Goal: Transaction & Acquisition: Book appointment/travel/reservation

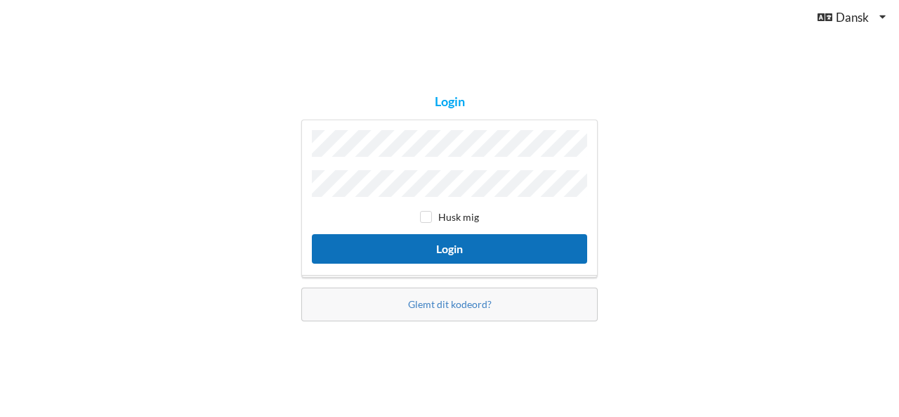
click at [452, 242] on button "Login" at bounding box center [449, 248] width 275 height 29
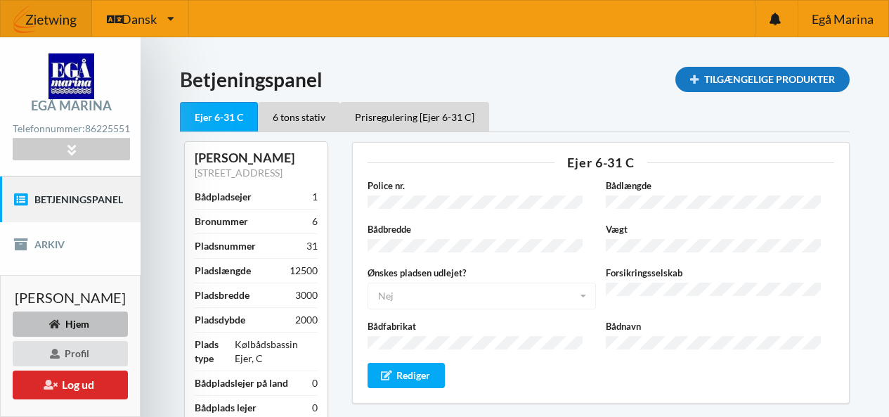
click at [743, 77] on div "Tilgængelige Produkter" at bounding box center [762, 79] width 174 height 25
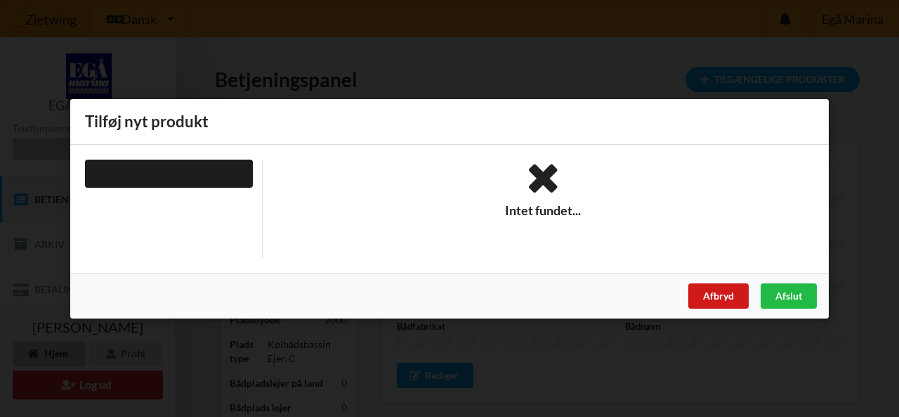
click at [700, 284] on div "Afbryd" at bounding box center [719, 294] width 60 height 25
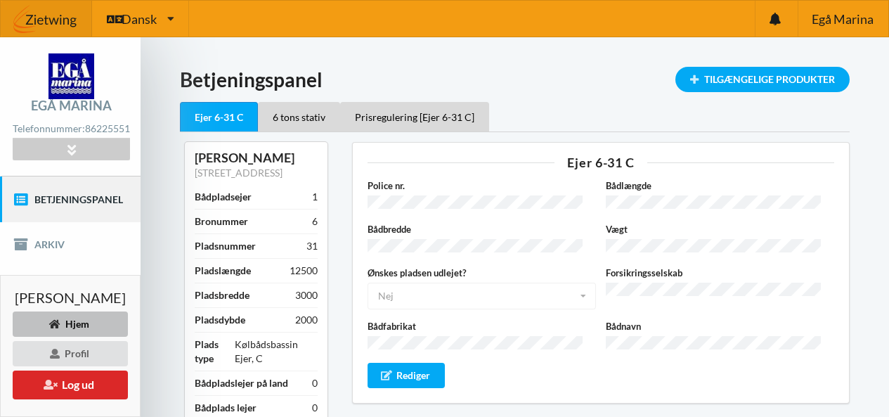
click at [85, 200] on link "Betjeningspanel" at bounding box center [70, 198] width 141 height 45
click at [79, 147] on icon at bounding box center [71, 149] width 16 height 12
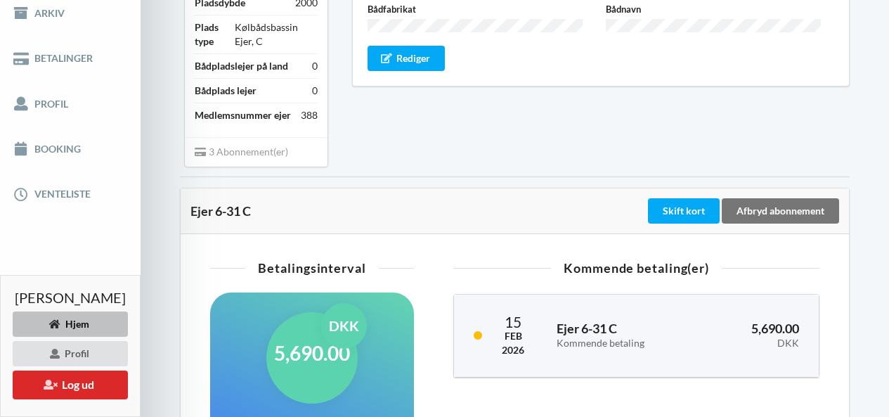
scroll to position [320, 0]
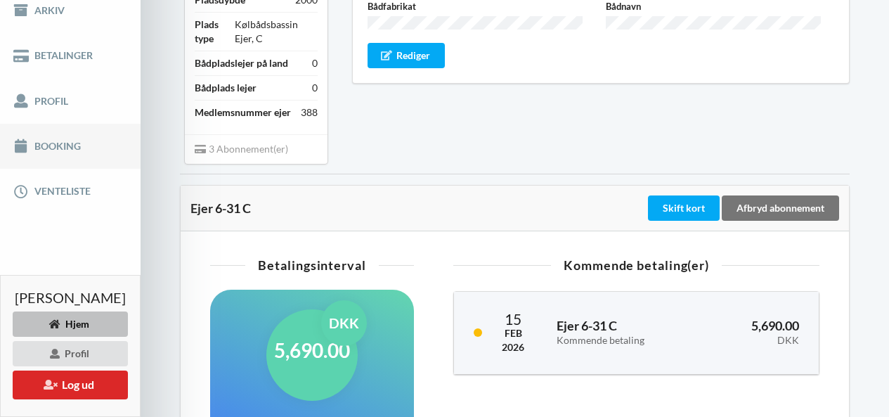
click at [56, 138] on link "Booking" at bounding box center [70, 146] width 141 height 45
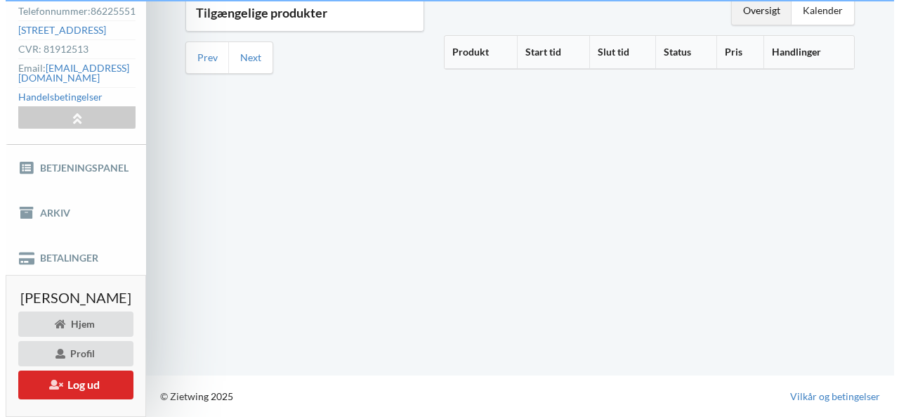
scroll to position [107, 0]
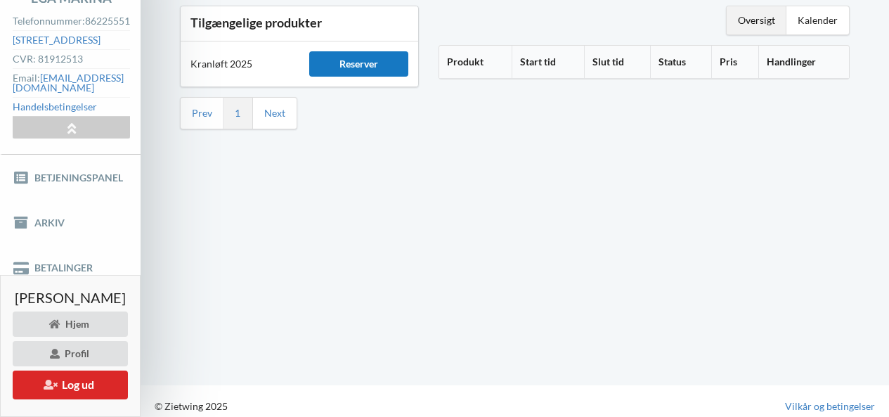
click at [390, 65] on div "Reserver" at bounding box center [358, 63] width 99 height 25
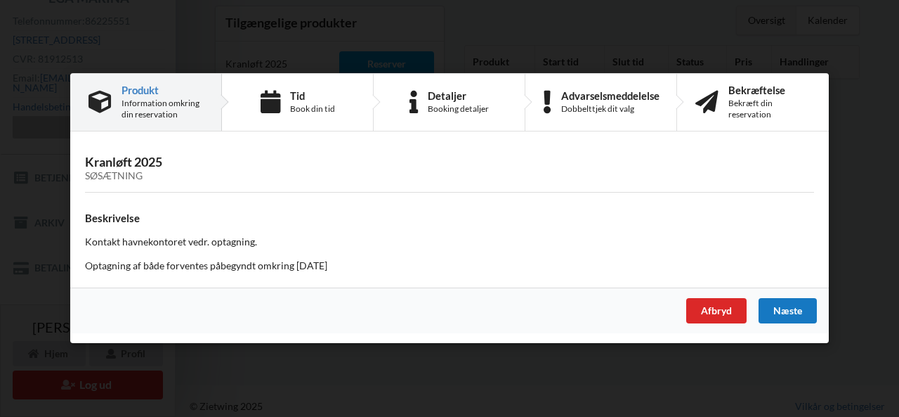
click at [803, 309] on div "Næste" at bounding box center [788, 311] width 58 height 25
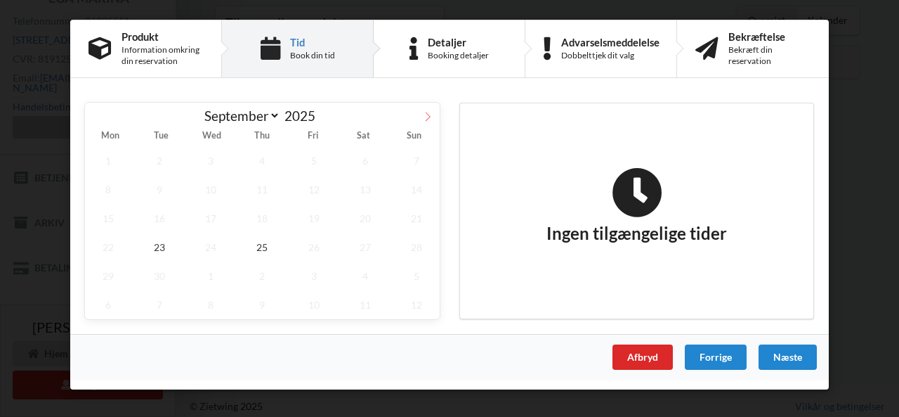
click at [423, 114] on icon at bounding box center [428, 117] width 10 height 10
select select "9"
click at [166, 221] on span "14" at bounding box center [159, 218] width 46 height 29
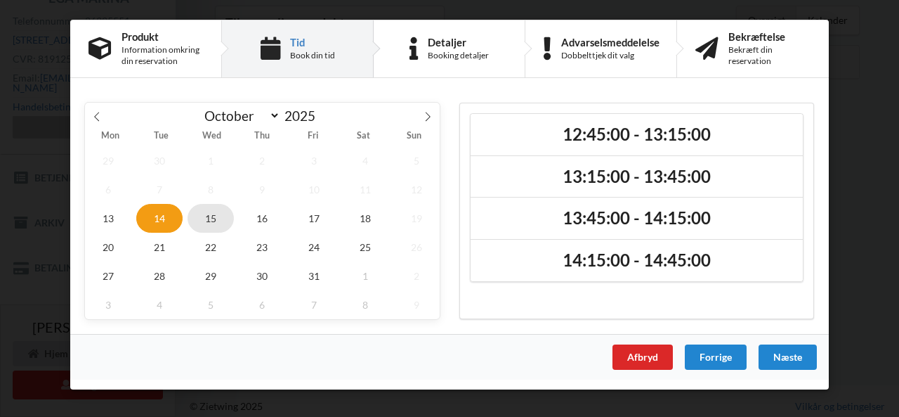
click at [217, 215] on span "15" at bounding box center [211, 218] width 46 height 29
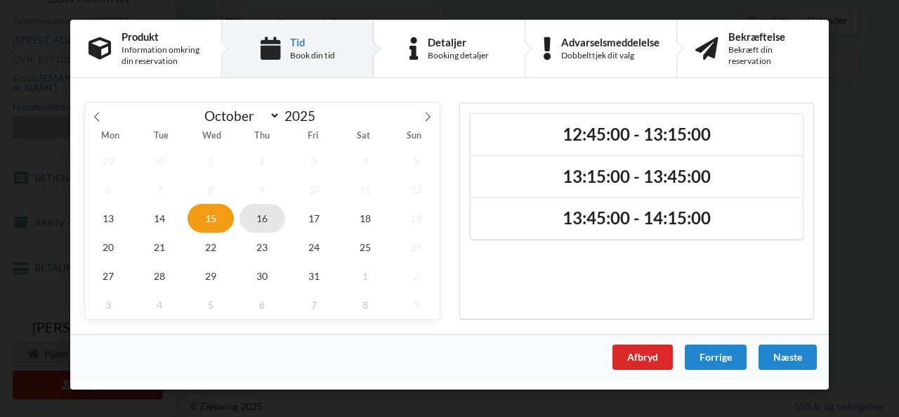
click at [256, 217] on span "16" at bounding box center [263, 218] width 46 height 29
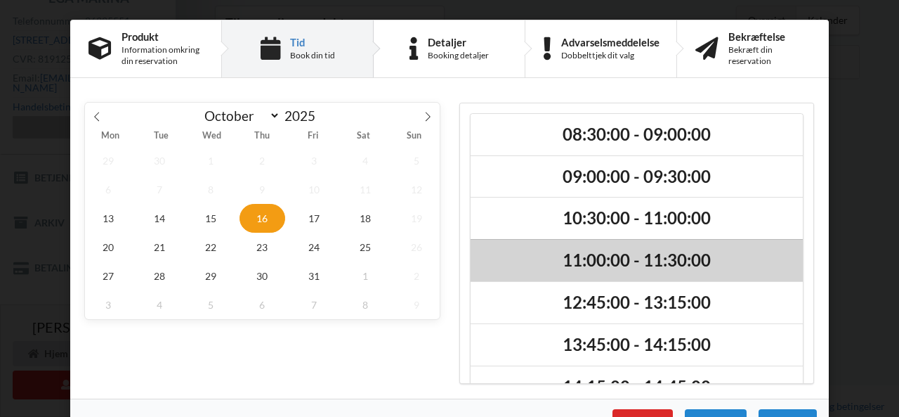
click at [591, 252] on h2 "11:00:00 - 11:30:00" at bounding box center [637, 260] width 313 height 22
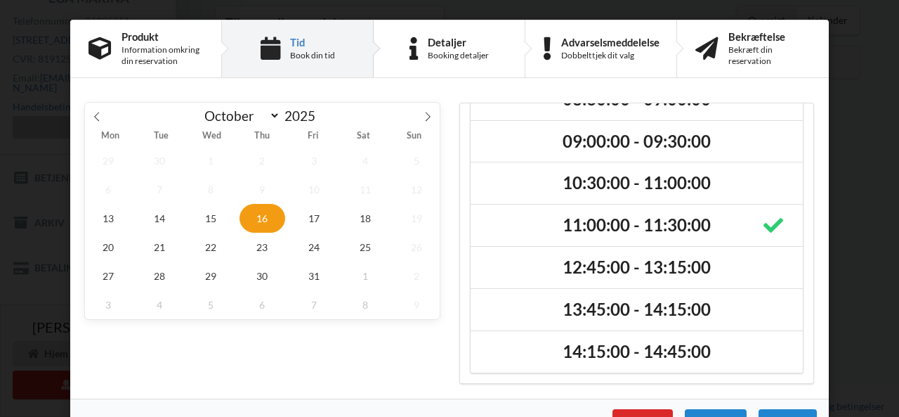
scroll to position [0, 0]
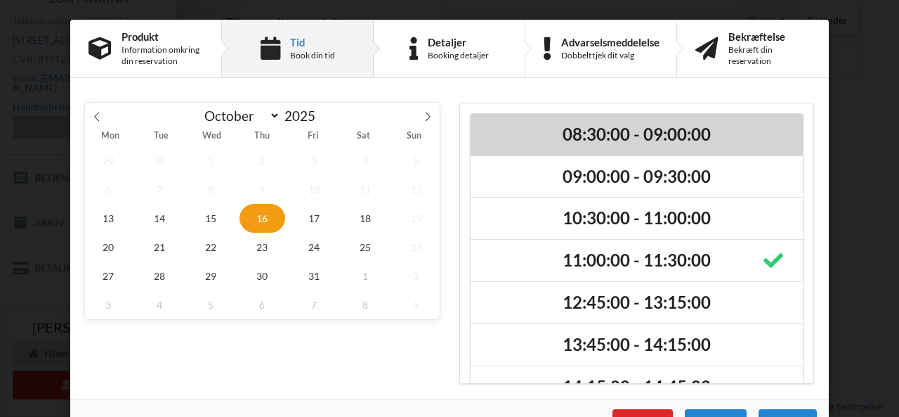
click at [595, 136] on h2 "08:30:00 - 09:00:00" at bounding box center [637, 135] width 313 height 22
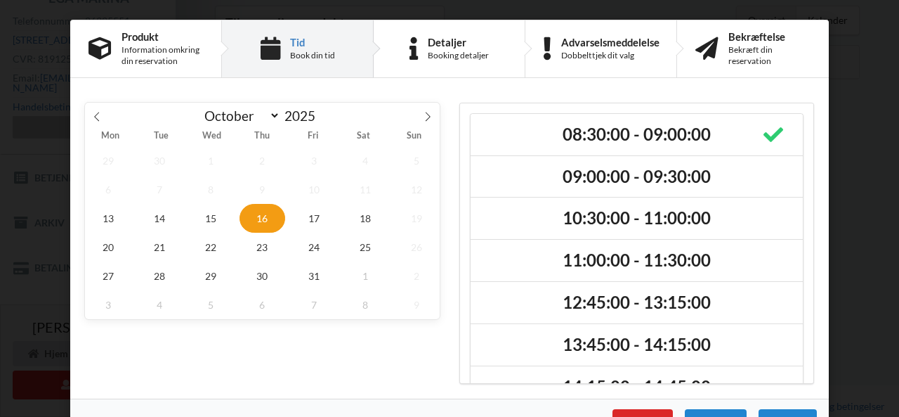
scroll to position [37, 0]
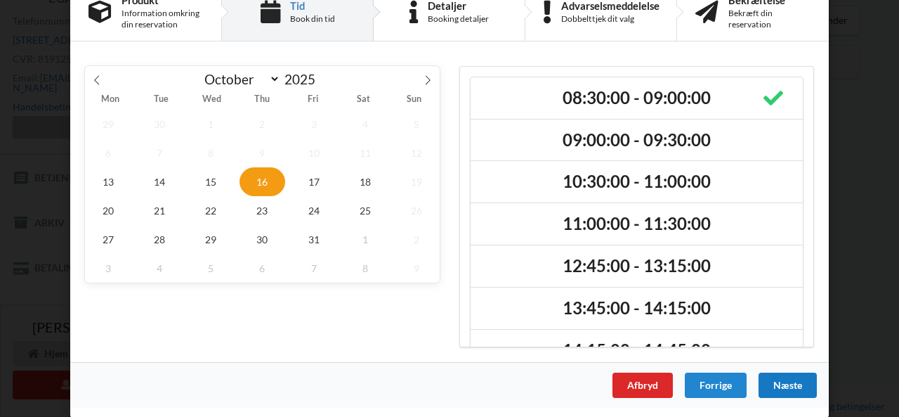
click at [780, 385] on div "Næste" at bounding box center [788, 384] width 58 height 25
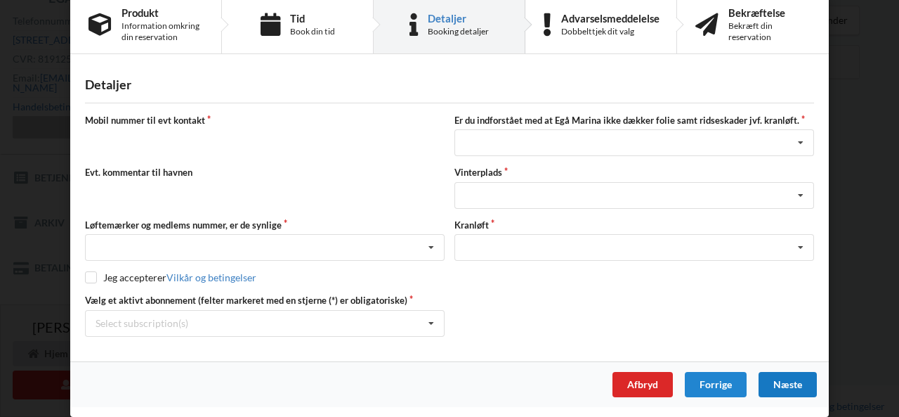
scroll to position [23, 0]
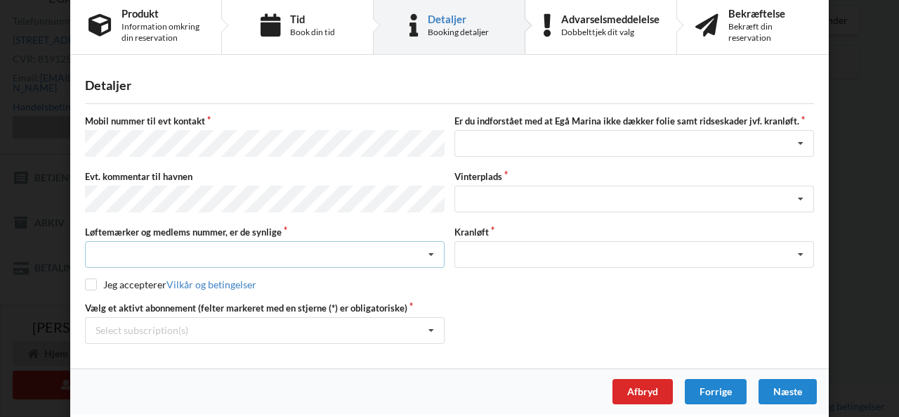
click at [415, 245] on div "Nej, jeg kontakter havnekontoret inden løftet Ja, mine mærker er synlige og int…" at bounding box center [265, 254] width 360 height 27
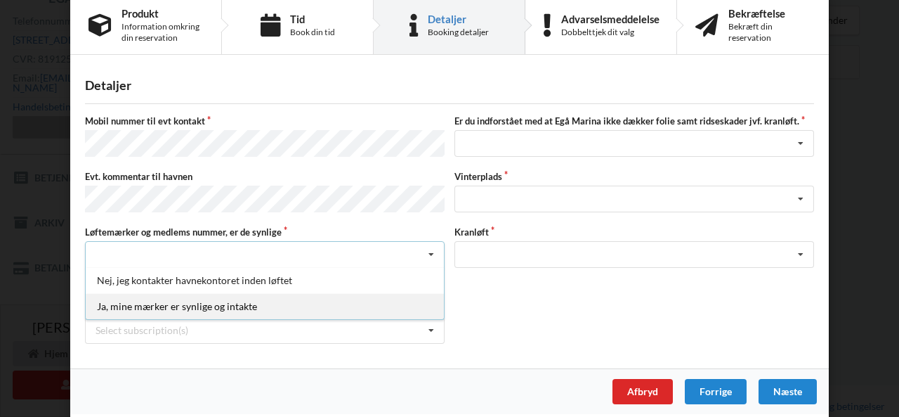
click at [180, 297] on div "Ja, mine mærker er synlige og intakte" at bounding box center [265, 306] width 358 height 26
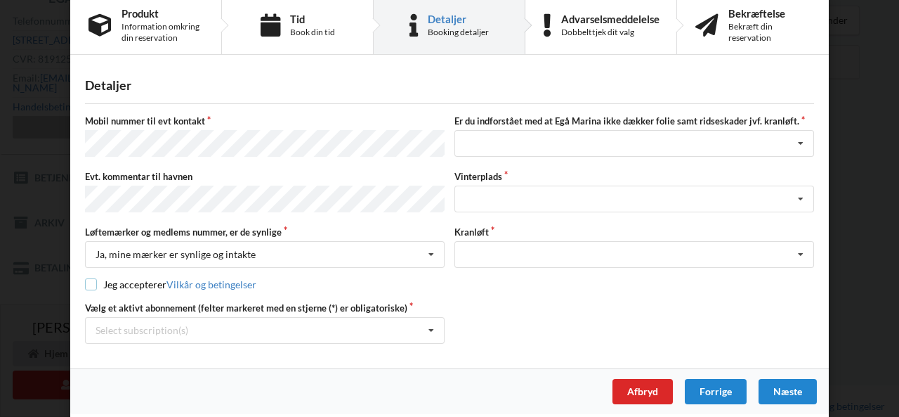
click at [90, 278] on input "checkbox" at bounding box center [91, 284] width 12 height 12
checkbox input "true"
click at [469, 186] on div "Landplads nr. 1 Landplads nr. 2 Landplads nr.3 Landplads nr. 4 Landplads nr. 5 …" at bounding box center [635, 198] width 360 height 27
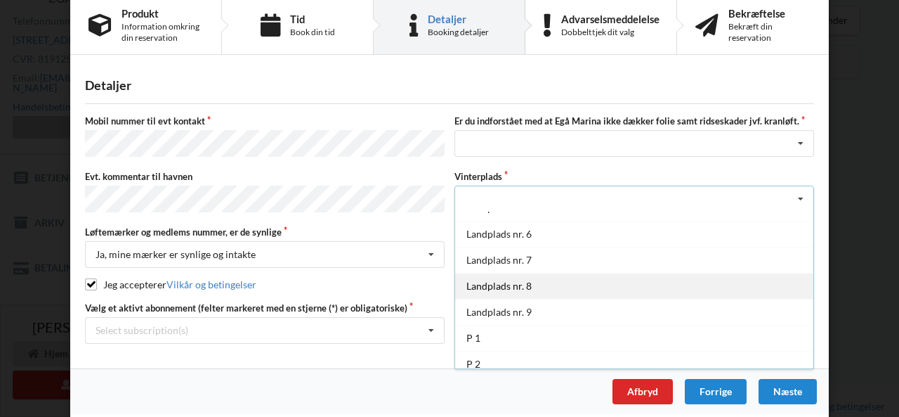
click at [586, 282] on div "Landplads nr. 8" at bounding box center [634, 286] width 358 height 26
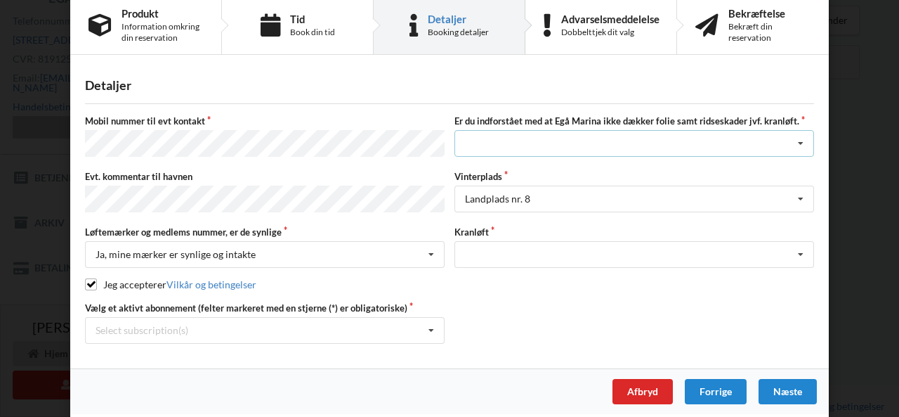
click at [535, 131] on div "Jeg har tæpper med og tager selv ansvaret for eventuelle folie samt ridseskader…" at bounding box center [635, 143] width 360 height 27
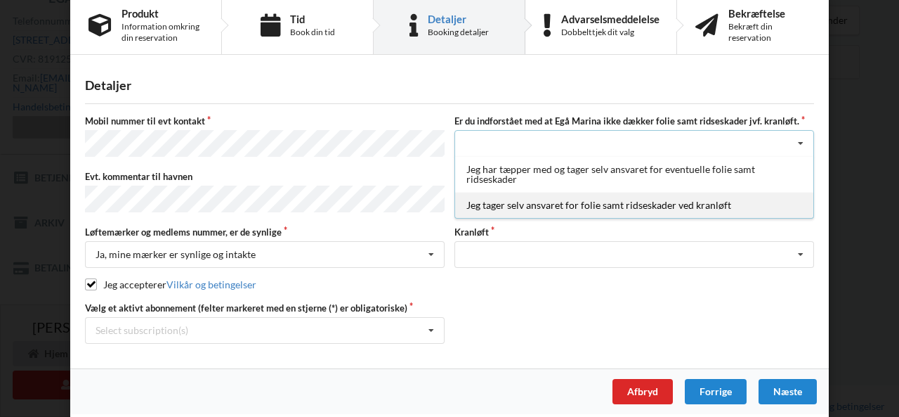
click at [491, 202] on div "Jeg tager selv ansvaret for folie samt ridseskader ved kranløft" at bounding box center [634, 205] width 358 height 26
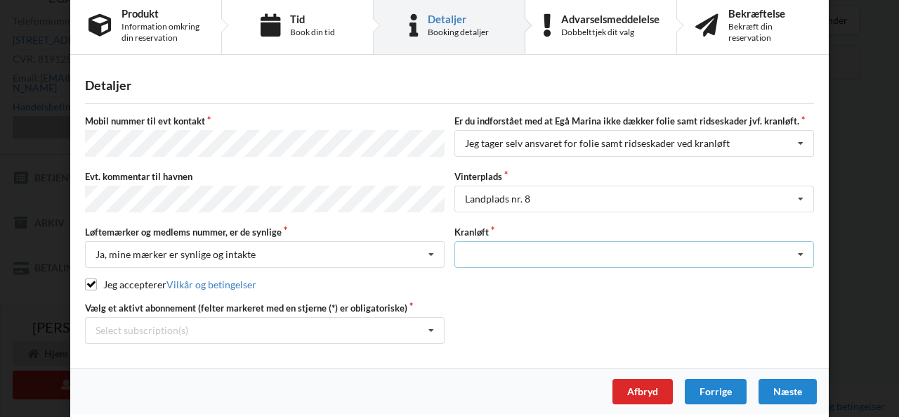
click at [488, 247] on div "Optagning" at bounding box center [635, 254] width 360 height 27
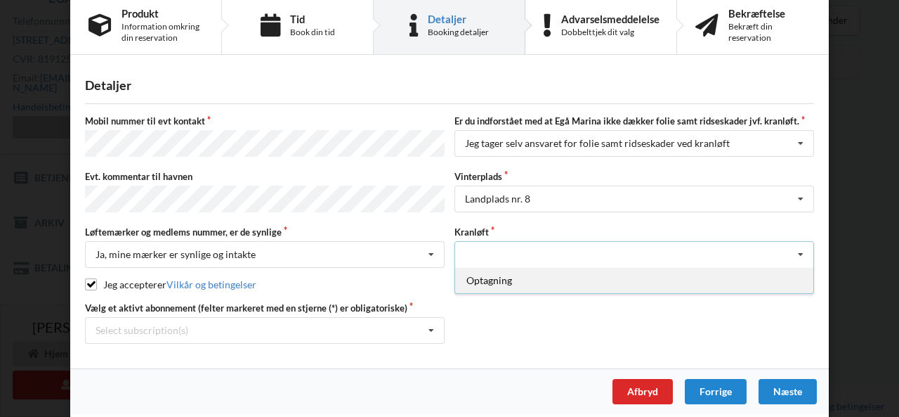
click at [479, 273] on div "Optagning" at bounding box center [634, 280] width 358 height 26
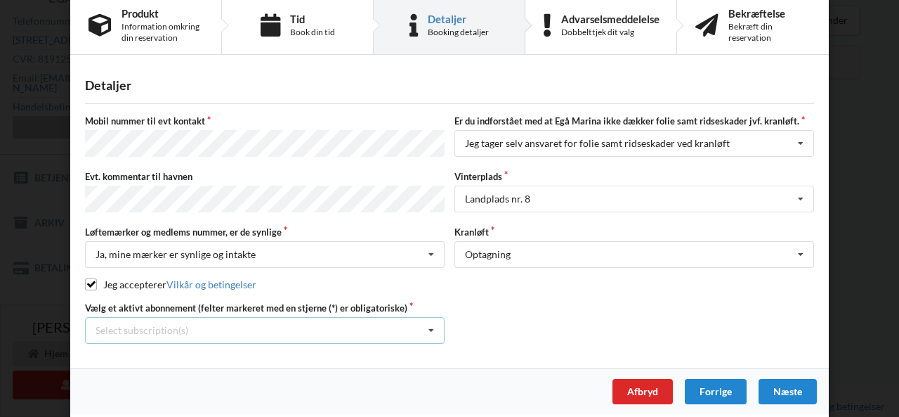
click at [421, 328] on icon at bounding box center [431, 331] width 21 height 26
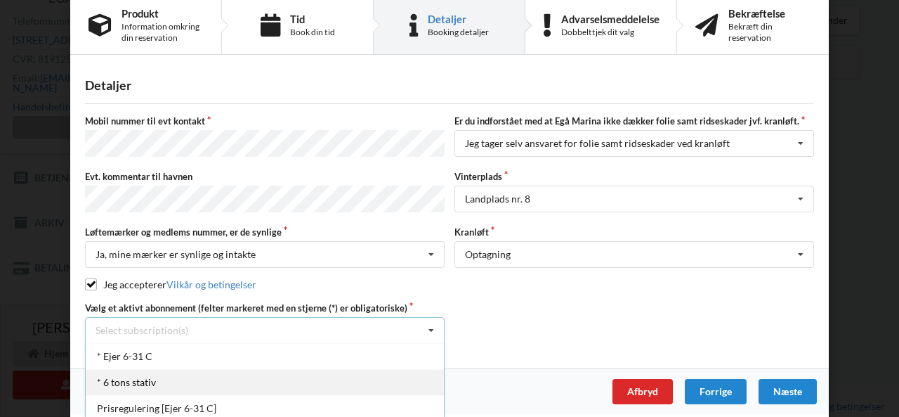
click at [325, 372] on div "* 6 tons stativ" at bounding box center [265, 382] width 358 height 26
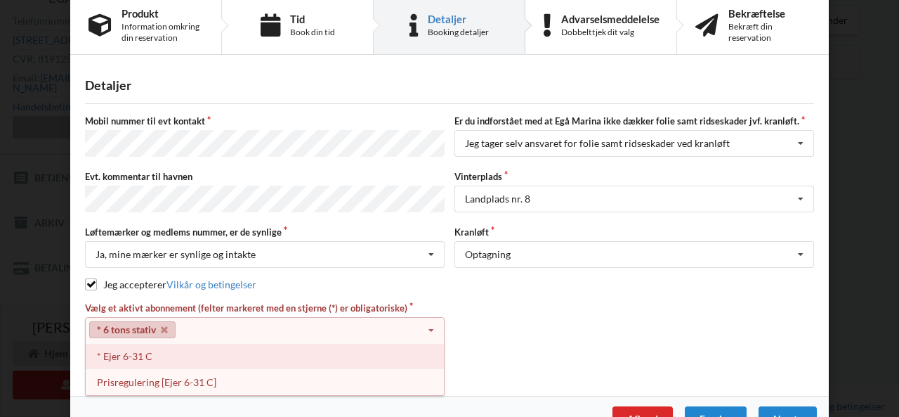
click at [138, 346] on div "* Ejer 6-31 C" at bounding box center [265, 356] width 358 height 26
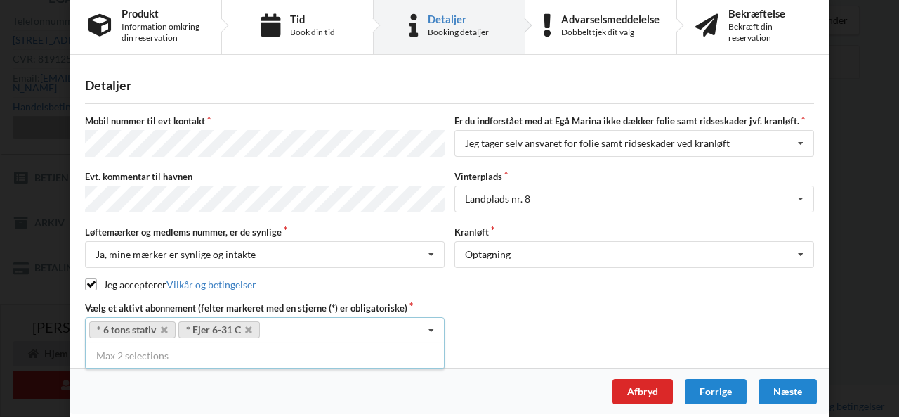
click at [430, 325] on icon at bounding box center [431, 331] width 21 height 26
click at [790, 381] on div "Næste" at bounding box center [788, 391] width 58 height 25
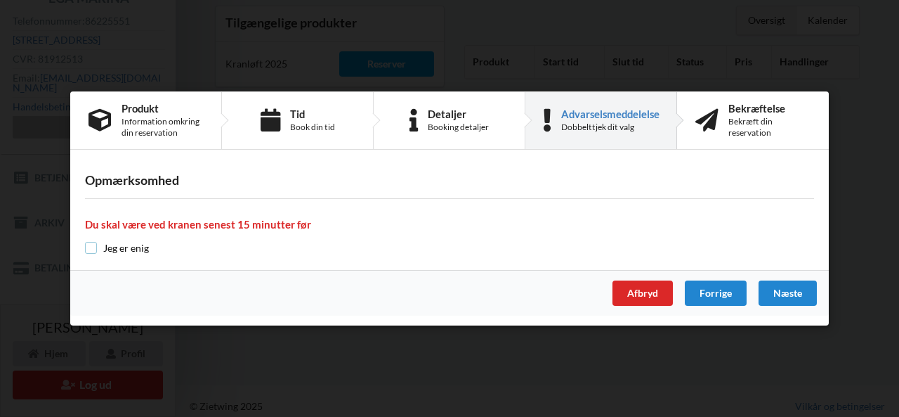
click at [94, 250] on input "checkbox" at bounding box center [91, 248] width 12 height 12
checkbox input "true"
click at [785, 289] on div "Næste" at bounding box center [788, 292] width 58 height 25
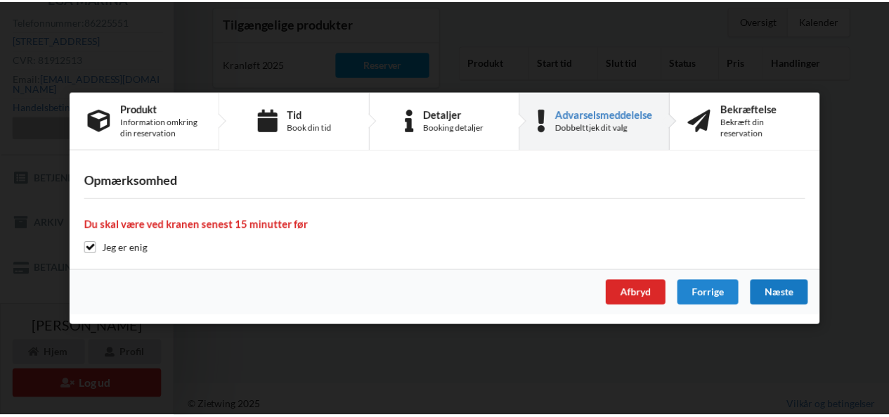
scroll to position [0, 0]
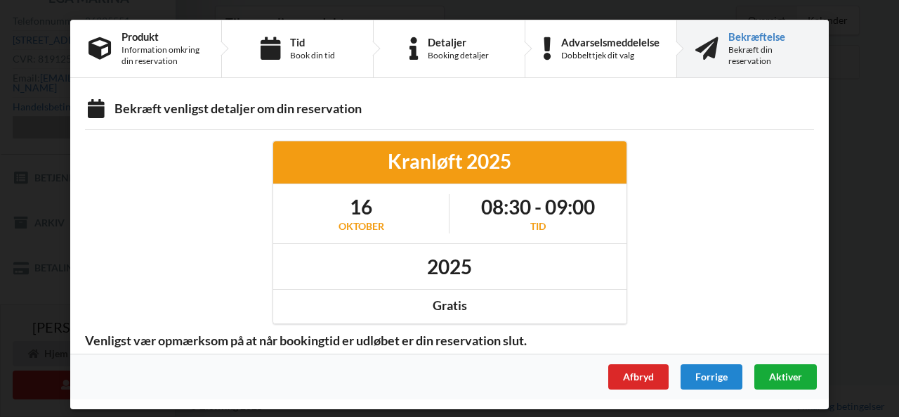
click at [785, 381] on span "Aktiver" at bounding box center [785, 376] width 33 height 12
